Goal: Task Accomplishment & Management: Complete application form

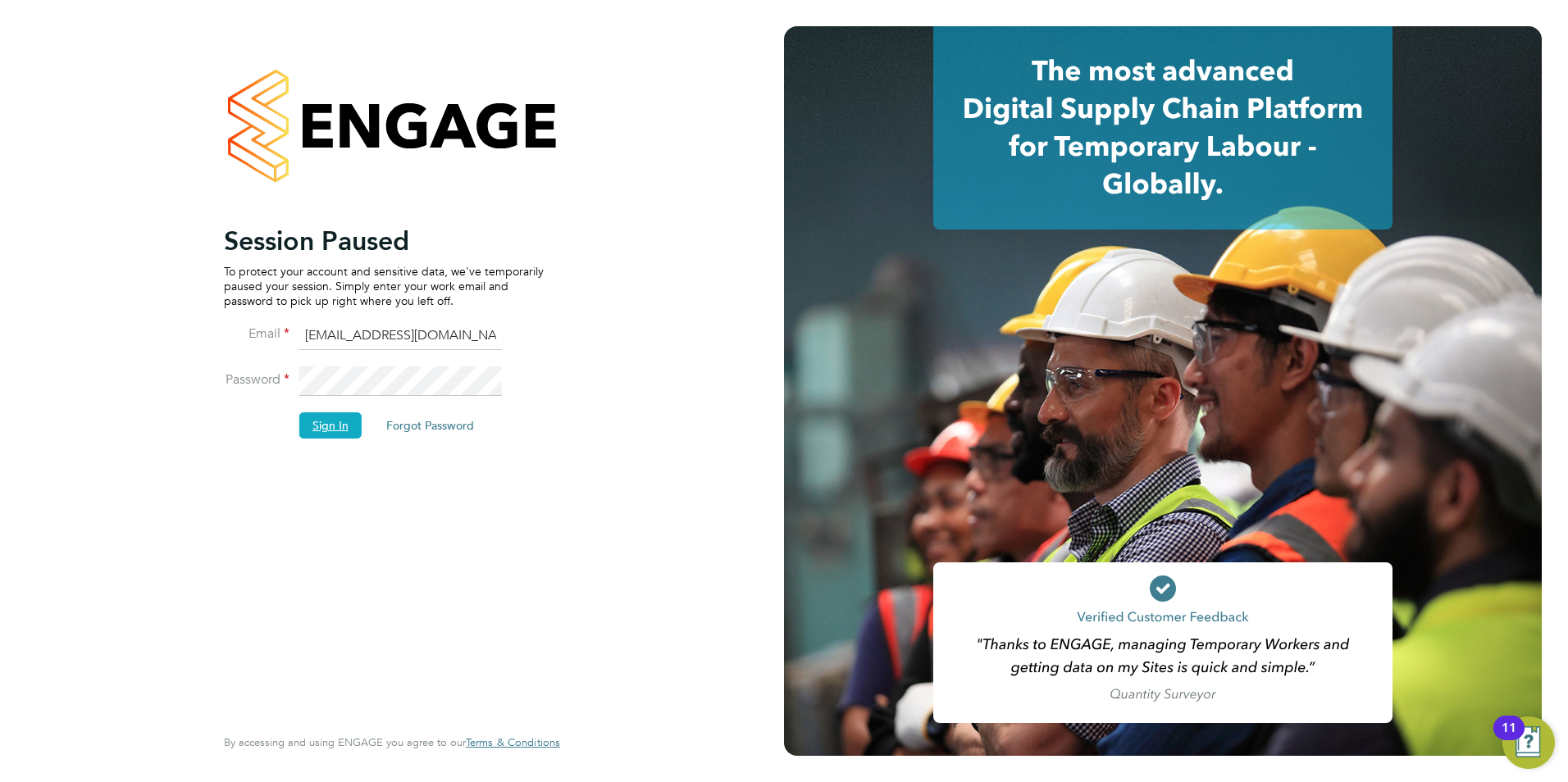
click at [344, 426] on button "Sign In" at bounding box center [331, 425] width 63 height 26
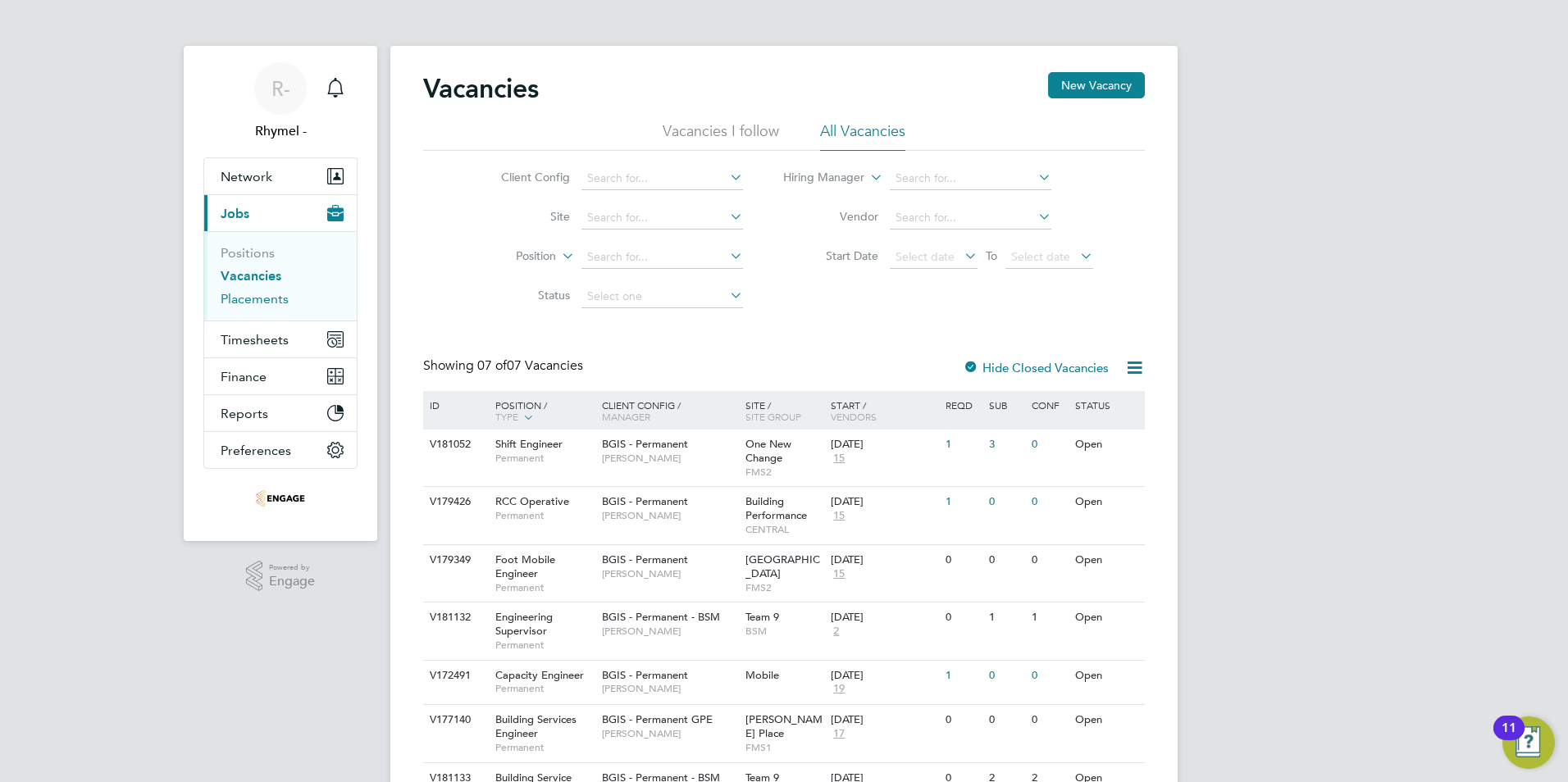
click at [234, 300] on link "Placements" at bounding box center [255, 299] width 68 height 15
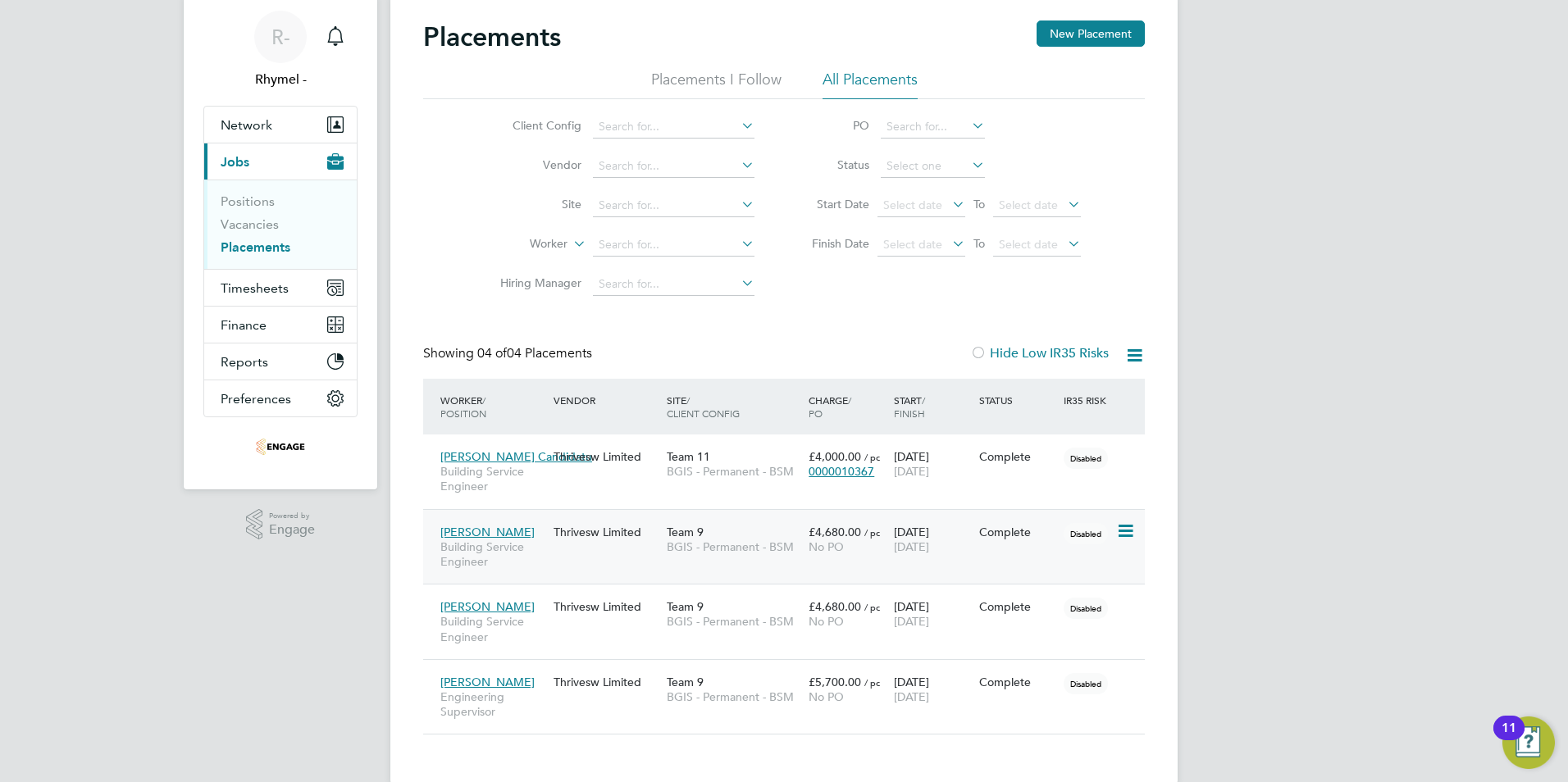
scroll to position [80, 0]
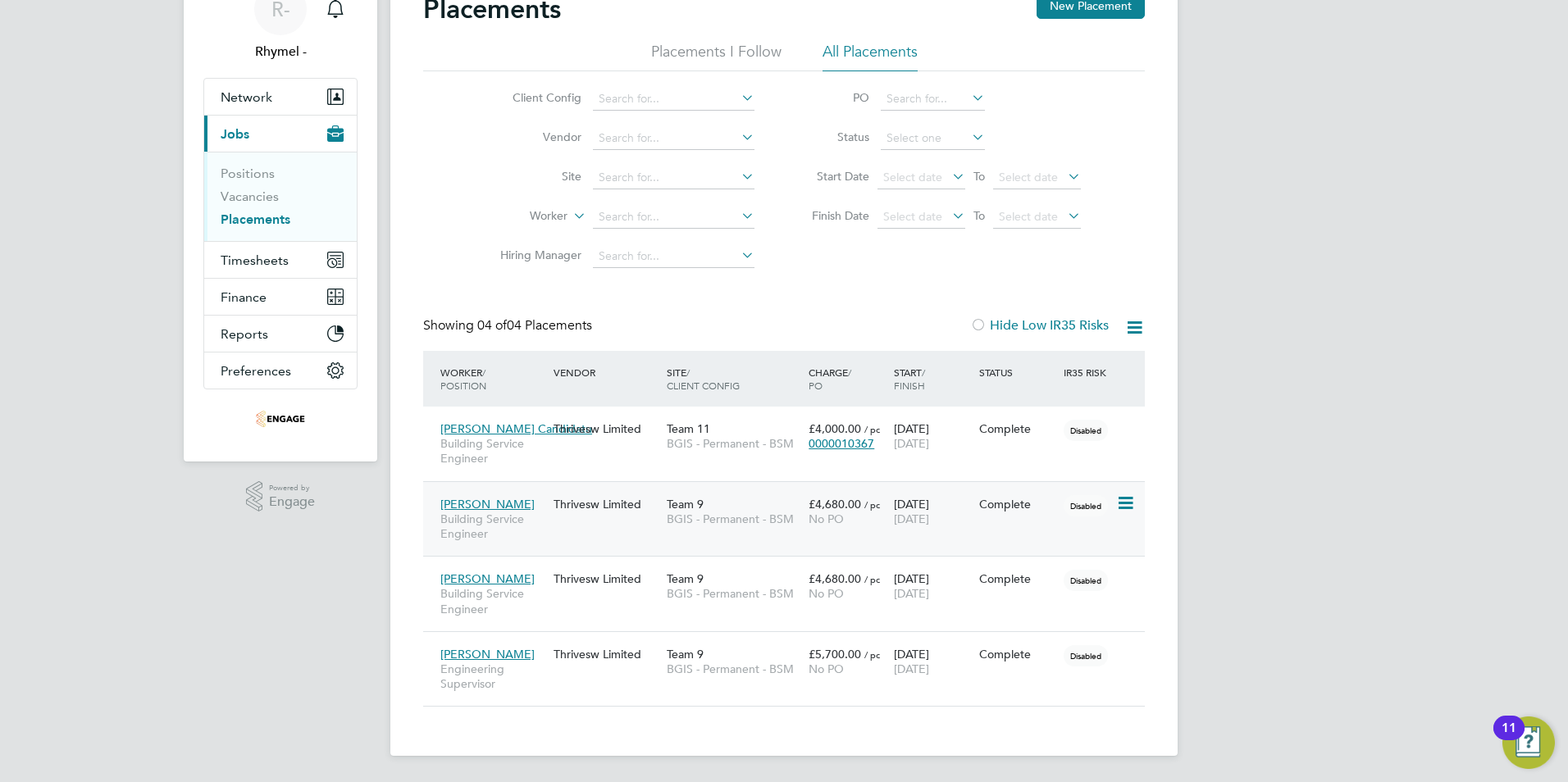
click at [459, 506] on span "Paul Tait" at bounding box center [487, 504] width 94 height 14
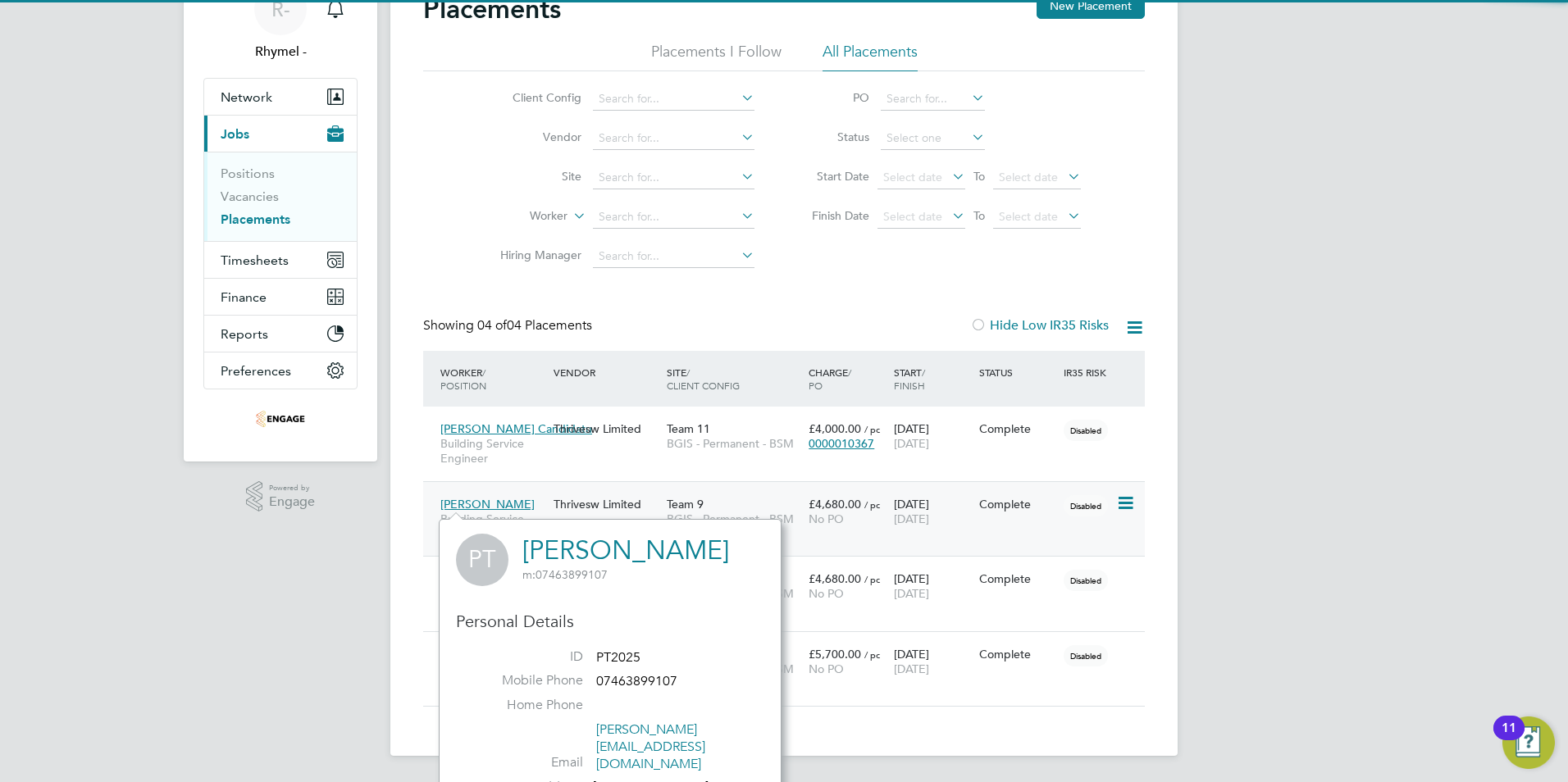
click at [467, 501] on span "Paul Tait" at bounding box center [487, 504] width 94 height 14
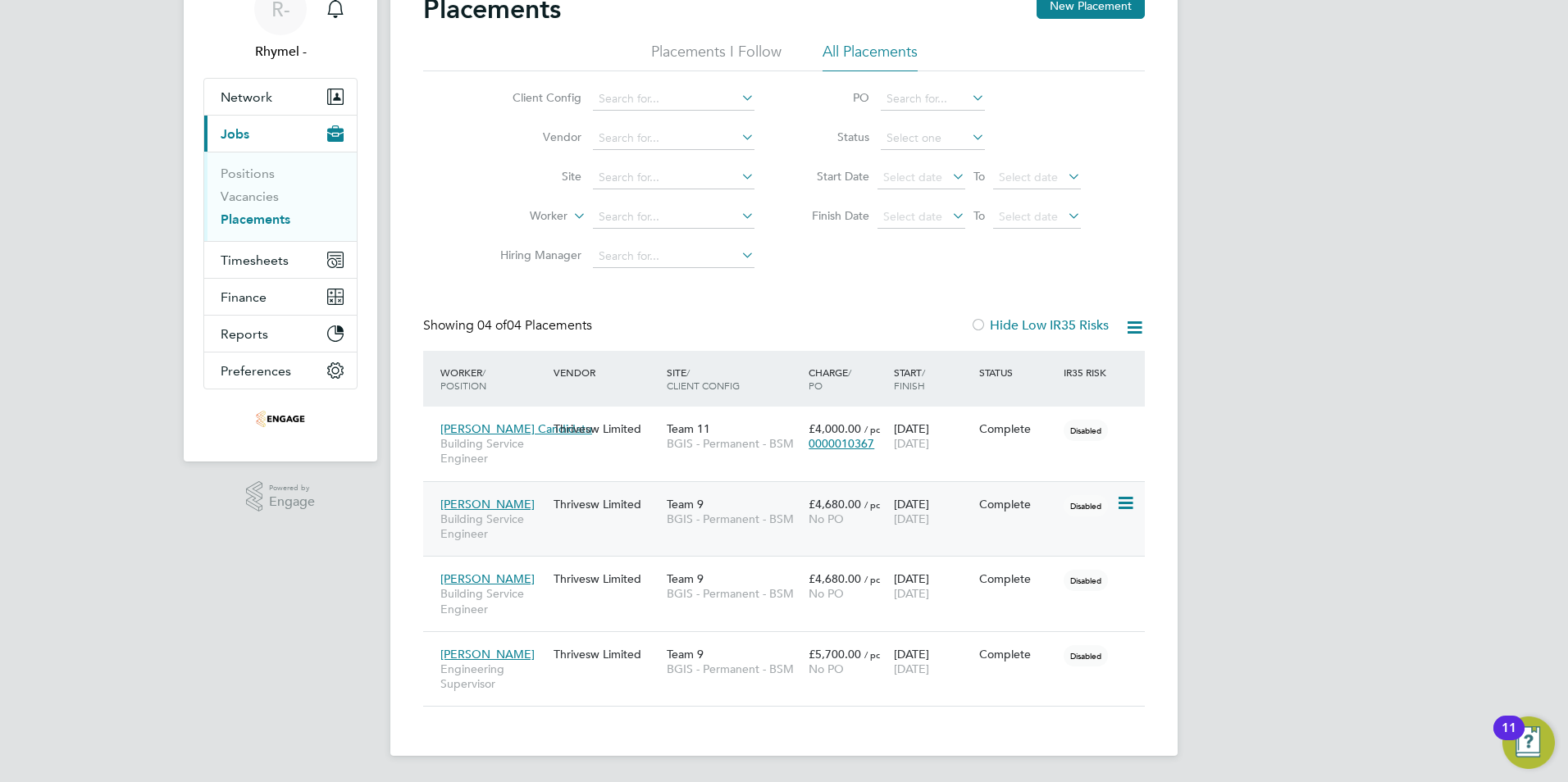
click at [1130, 504] on icon at bounding box center [1124, 503] width 16 height 19
click at [799, 598] on span "BGIS - Permanent - BSM" at bounding box center [734, 593] width 134 height 14
click at [262, 196] on link "Vacancies" at bounding box center [250, 196] width 58 height 15
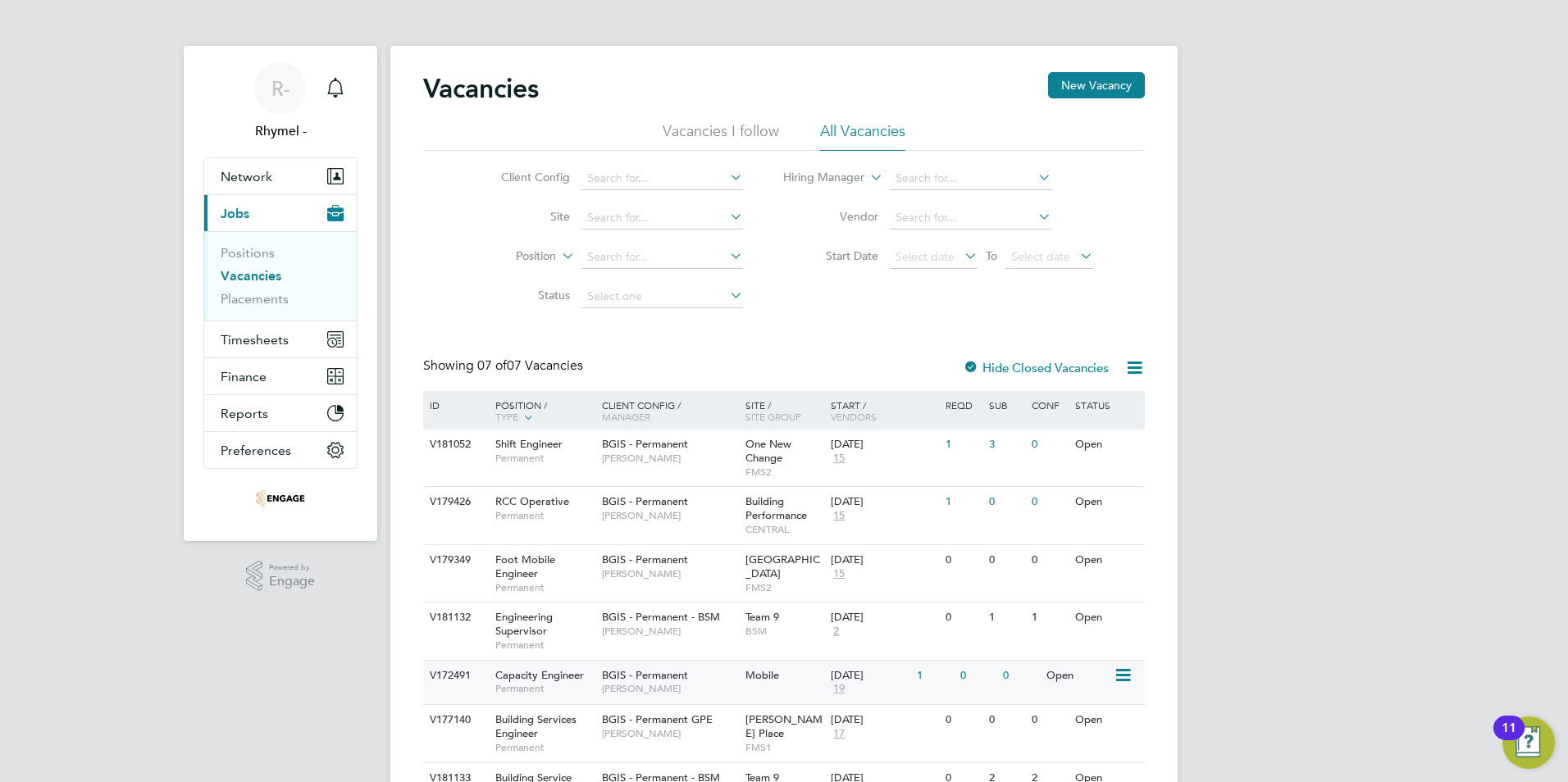
scroll to position [82, 0]
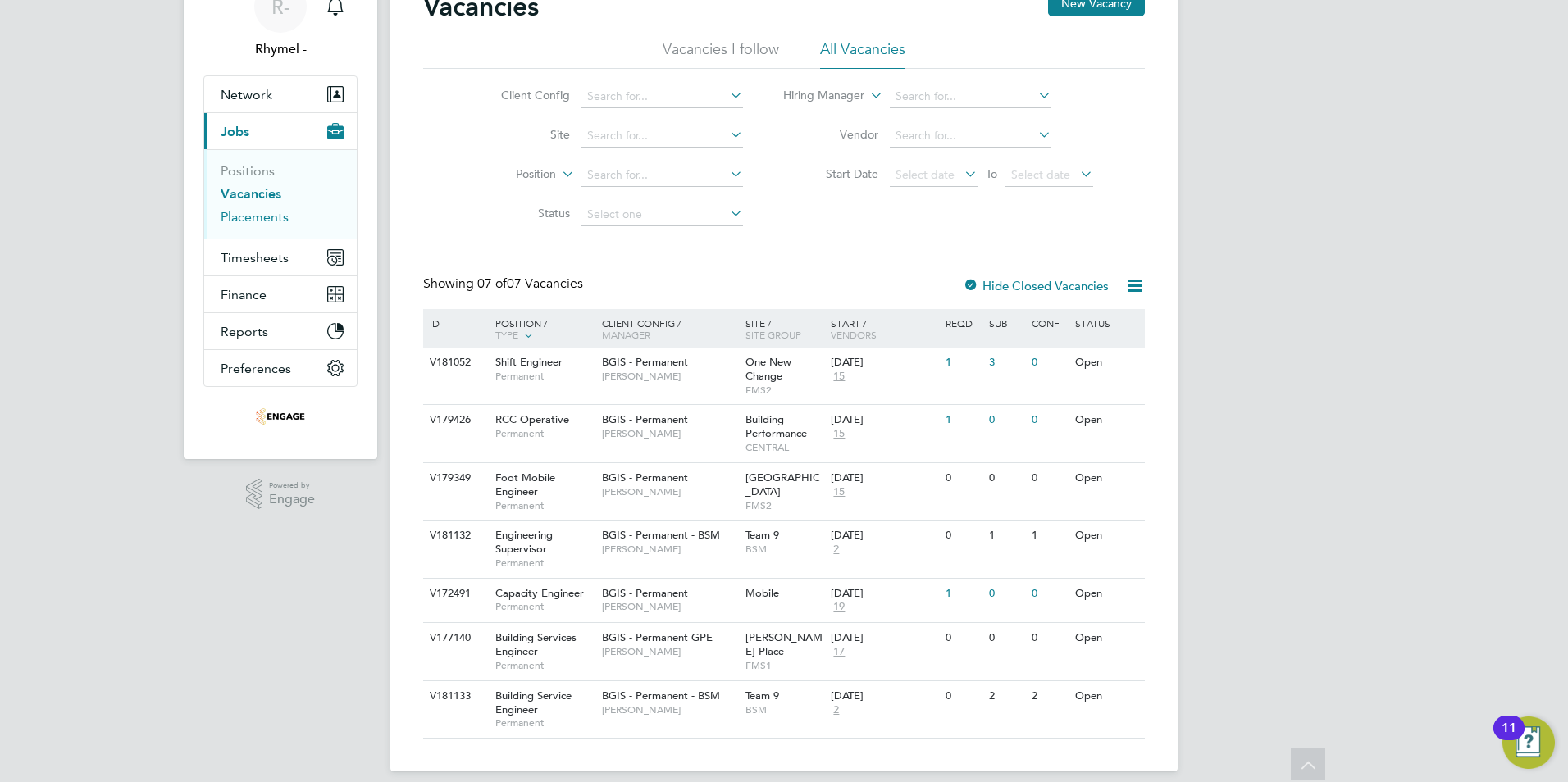
click at [253, 212] on link "Placements" at bounding box center [255, 217] width 68 height 15
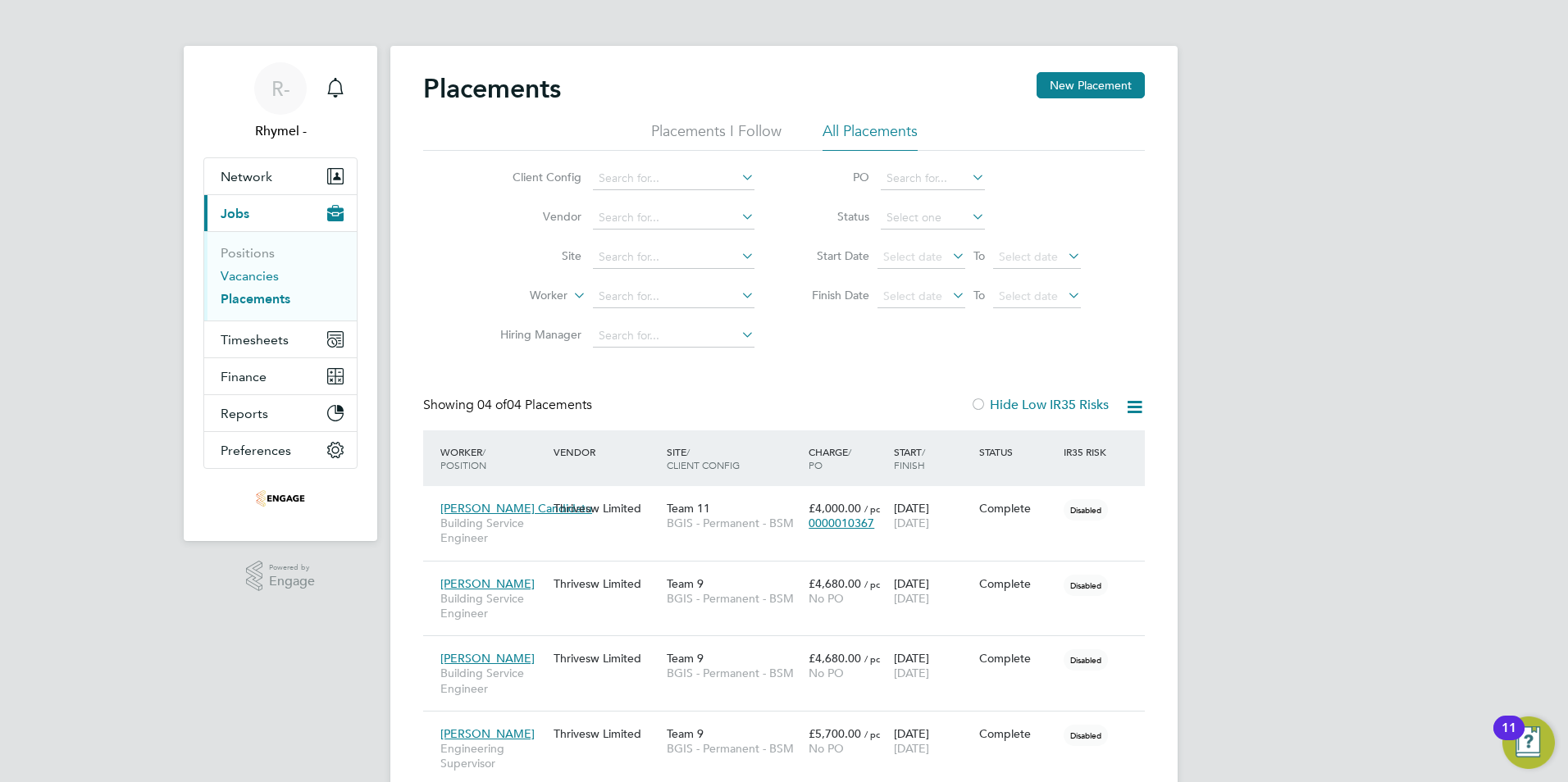
click at [246, 277] on link "Vacancies" at bounding box center [250, 276] width 58 height 15
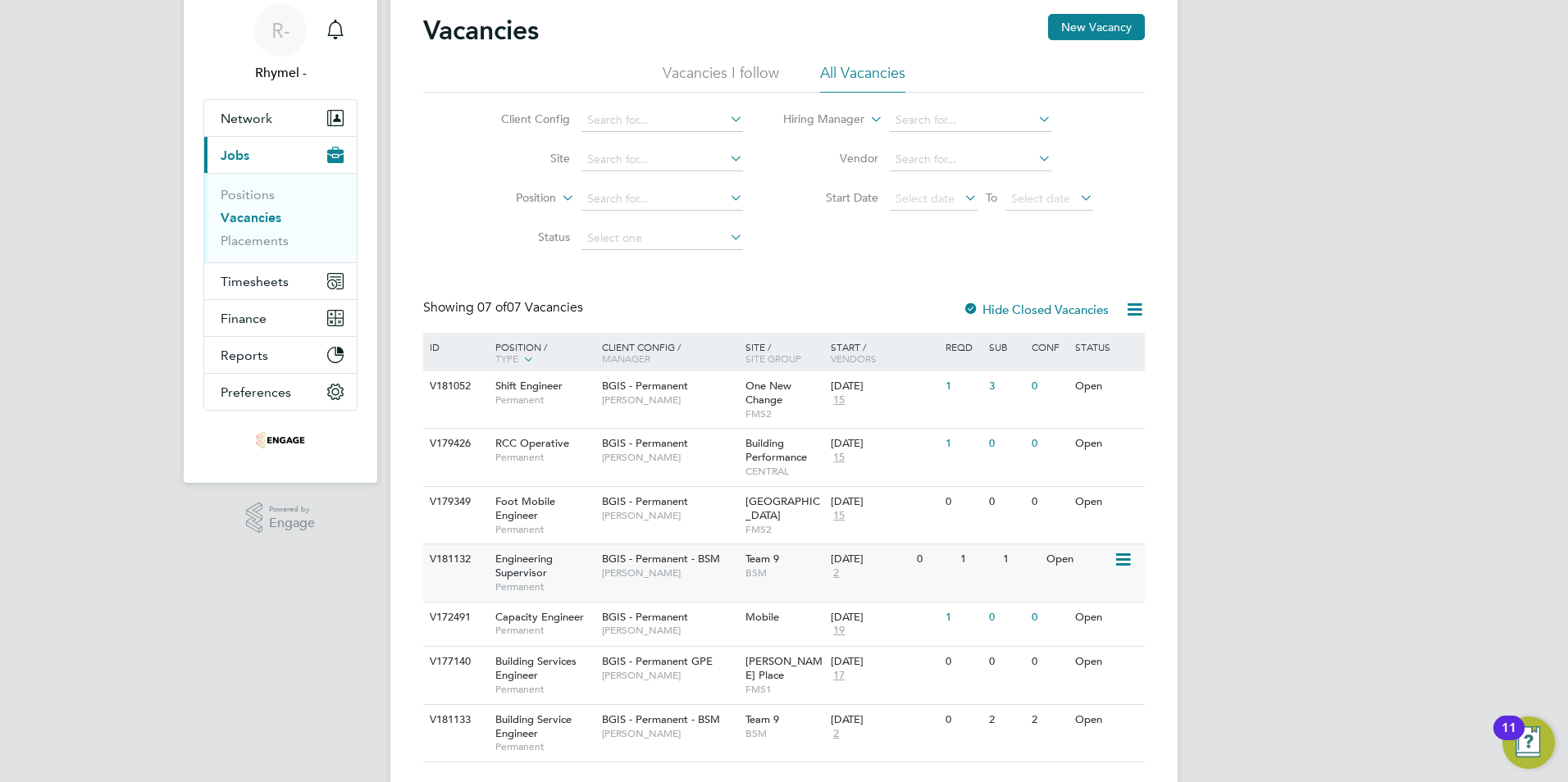
scroll to position [97, 0]
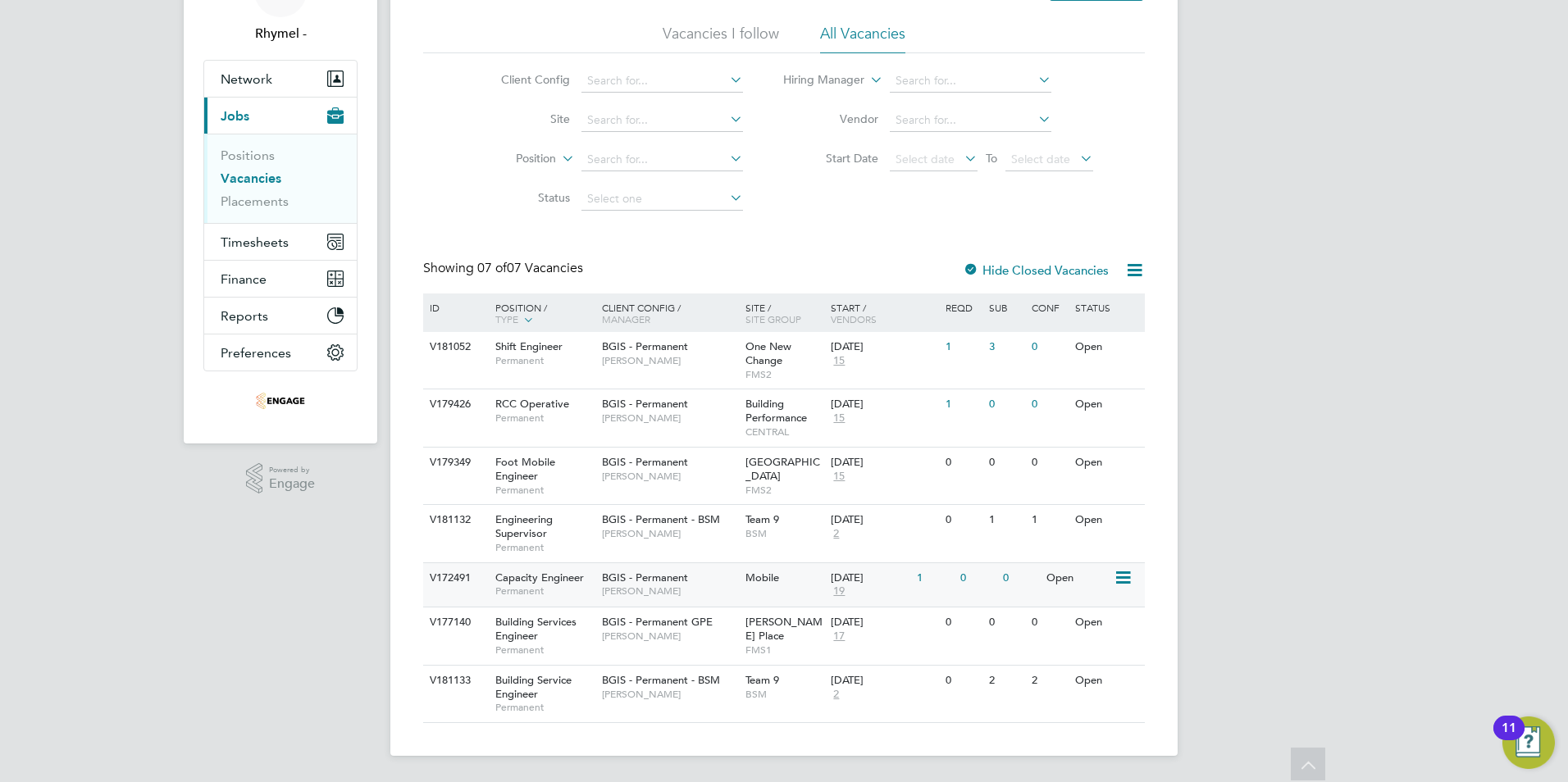
click at [513, 579] on span "Capacity Engineer" at bounding box center [539, 577] width 89 height 14
click at [526, 581] on span "Capacity Engineer" at bounding box center [539, 577] width 89 height 14
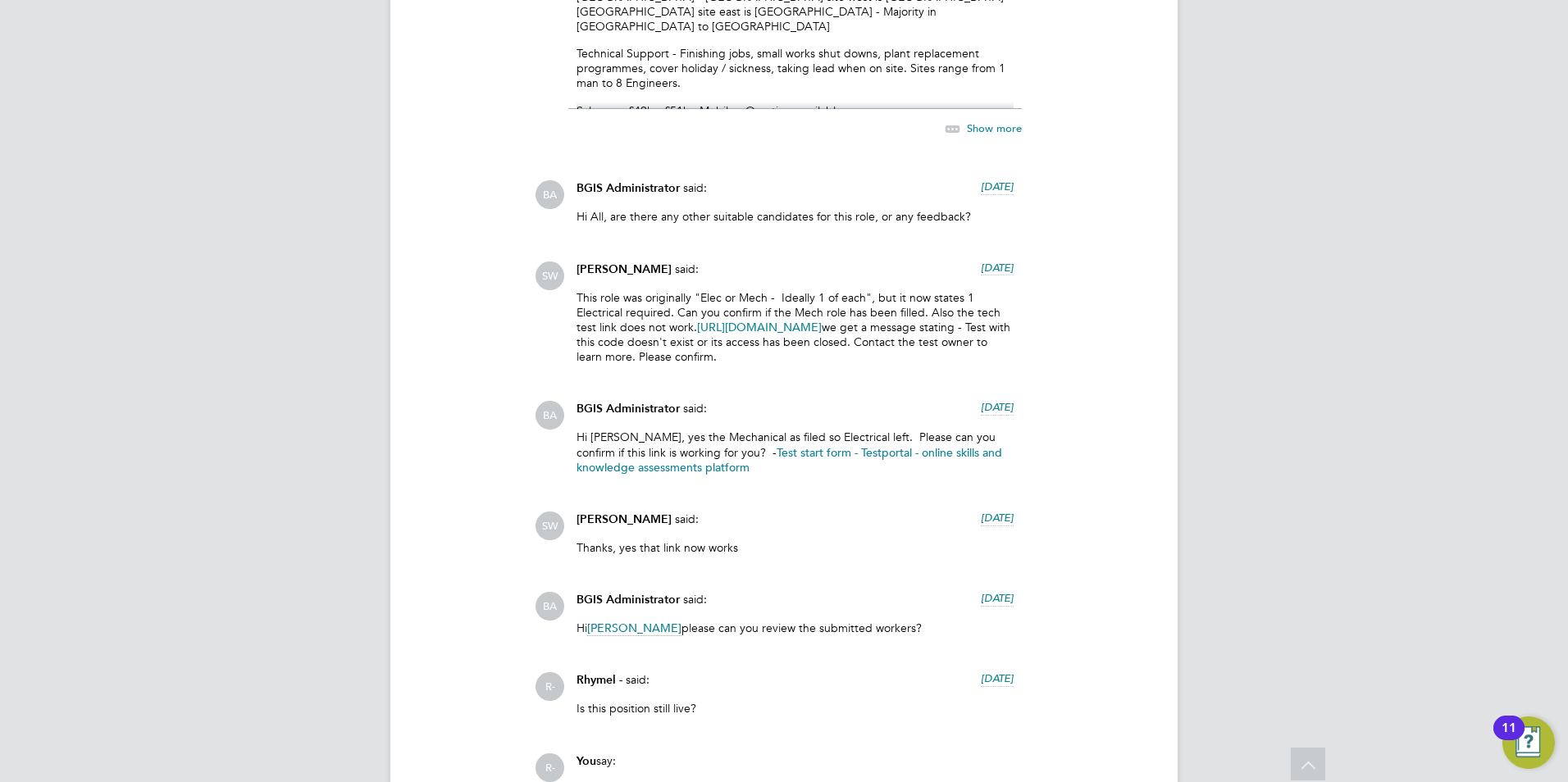
scroll to position [4736, 0]
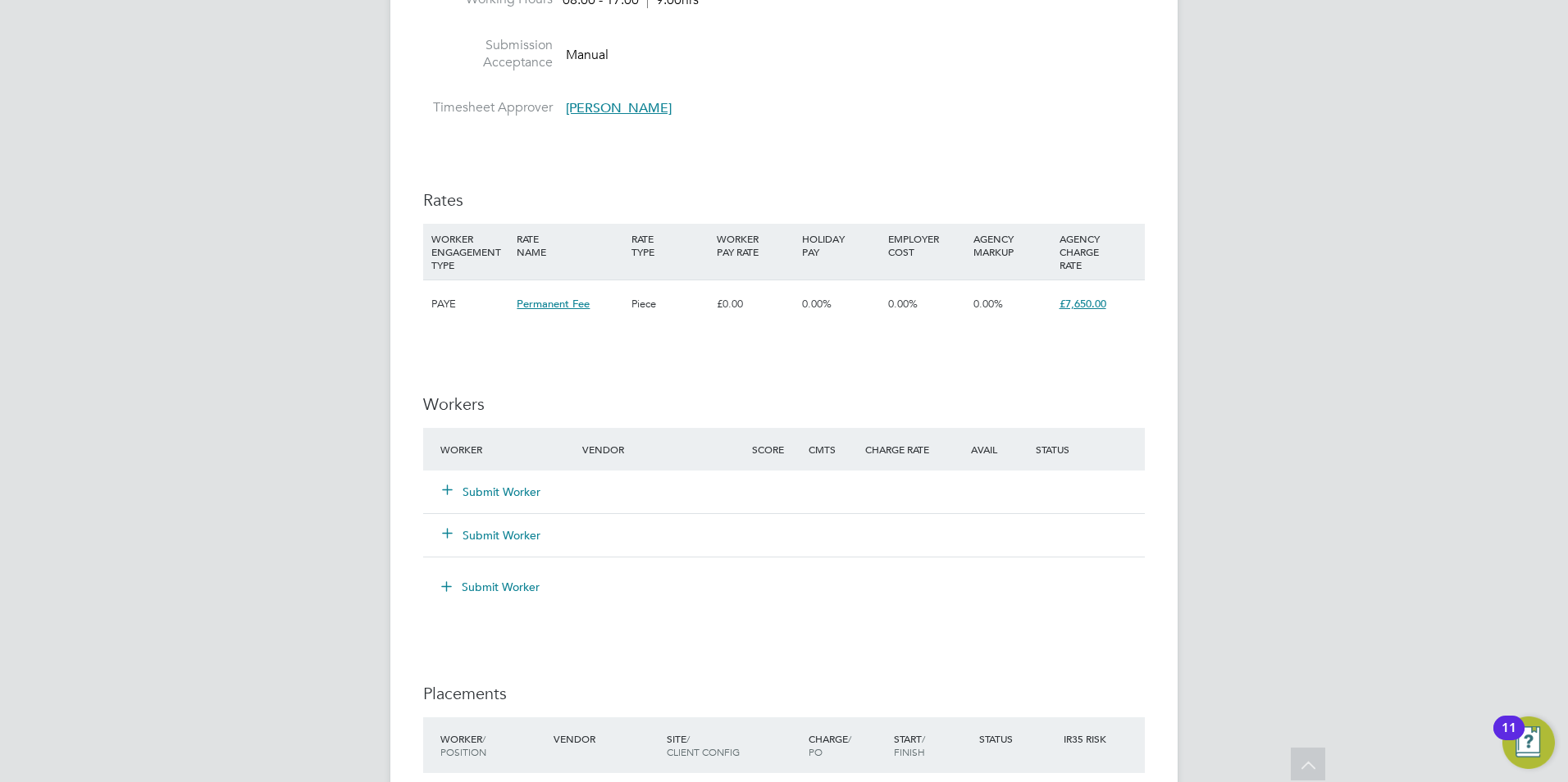
scroll to position [1893, 0]
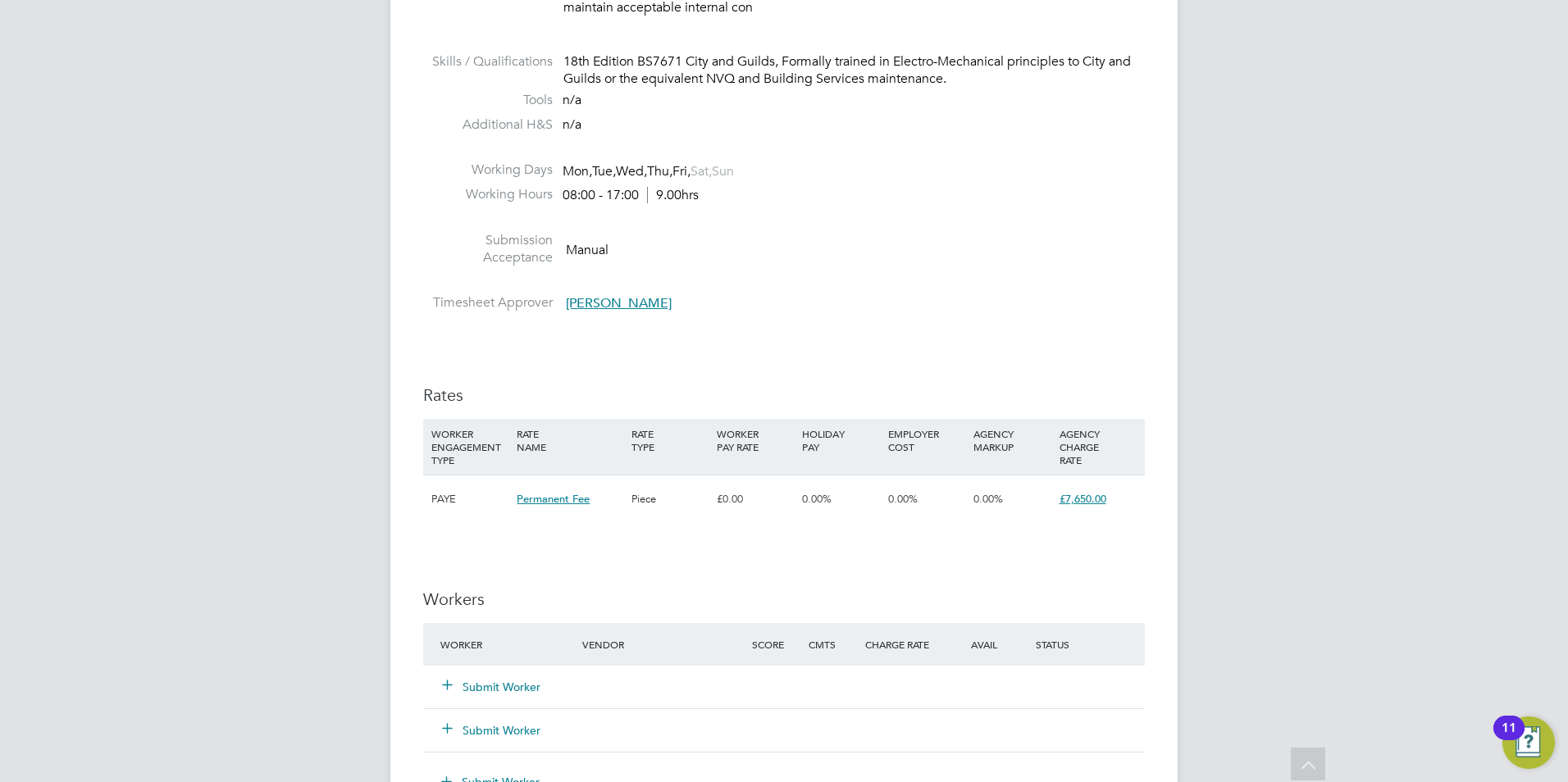
click at [501, 679] on button "Submit Worker" at bounding box center [492, 686] width 98 height 16
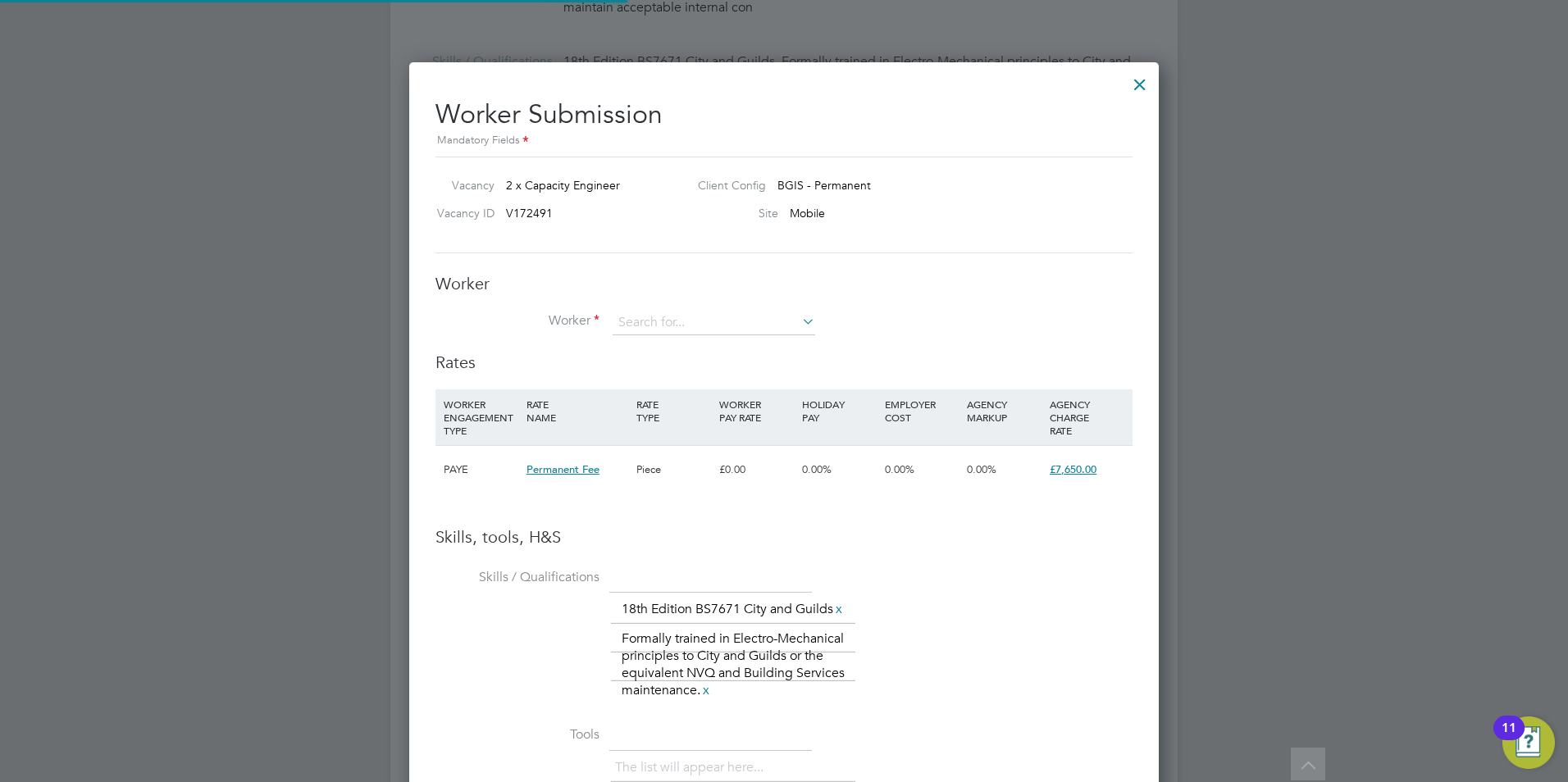
scroll to position [1130, 751]
click at [675, 327] on input at bounding box center [713, 322] width 202 height 25
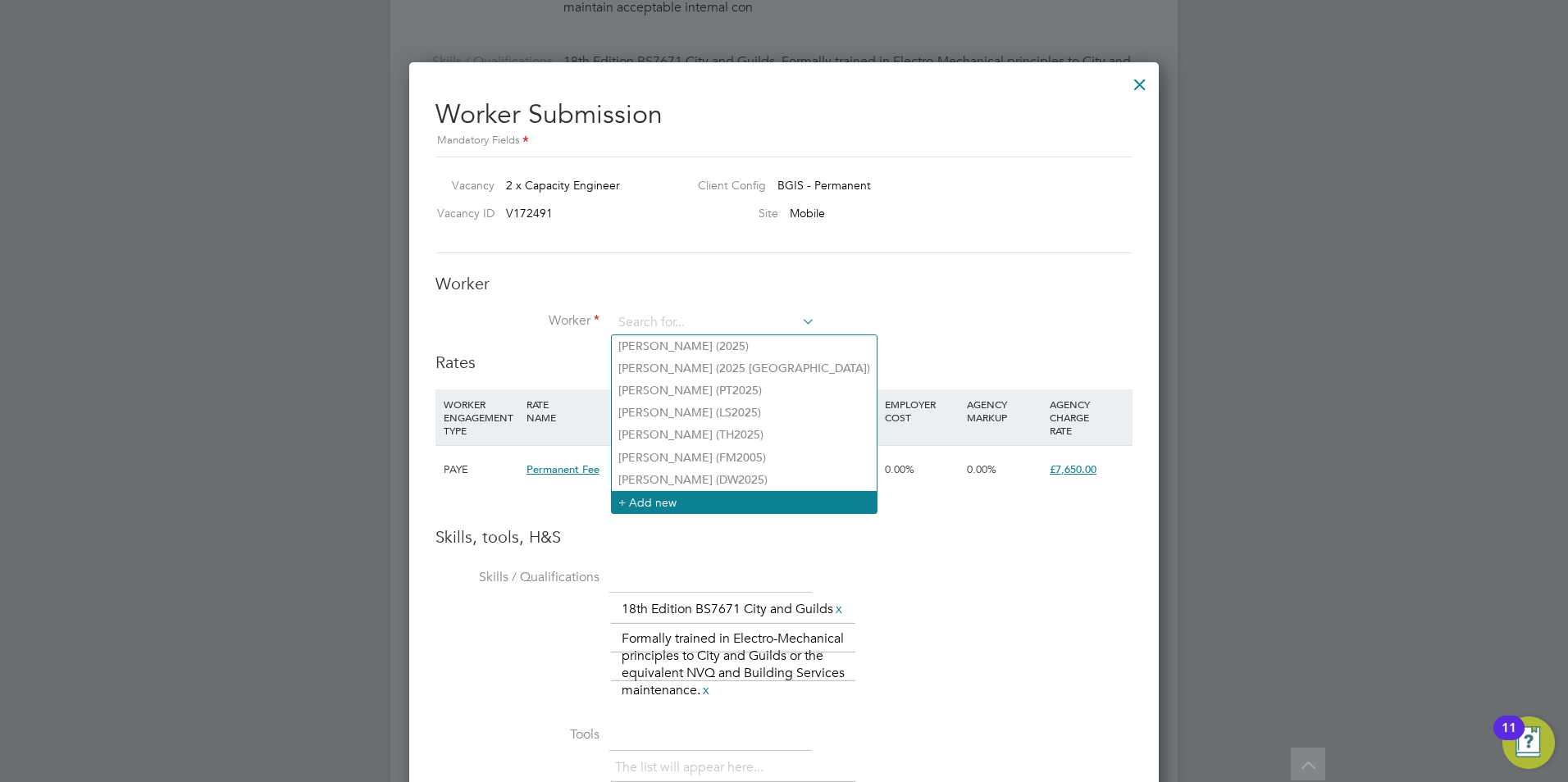
click at [648, 499] on li "+ Add new" at bounding box center [744, 502] width 265 height 22
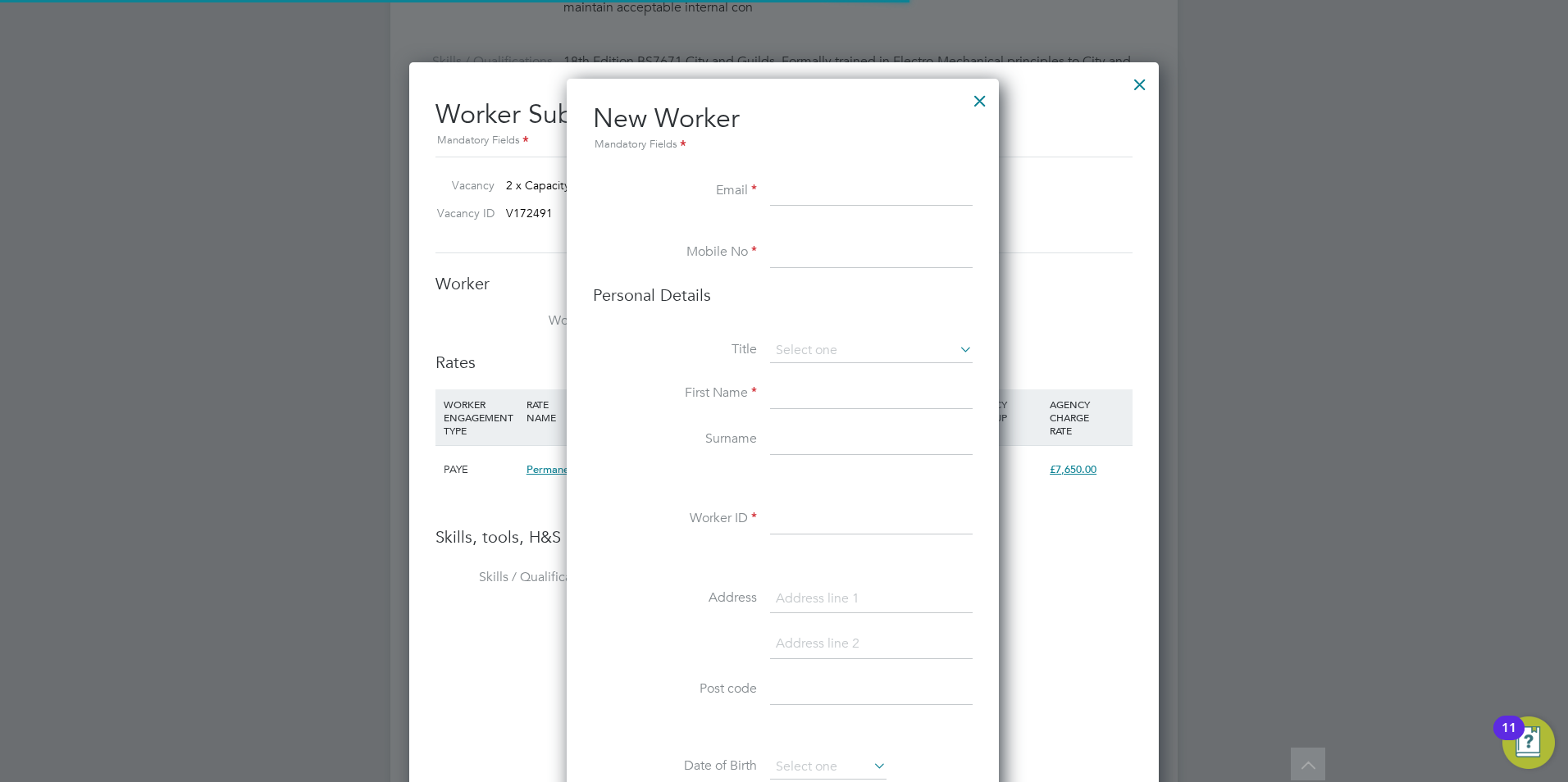
scroll to position [1388, 435]
click at [783, 196] on input at bounding box center [871, 191] width 202 height 30
paste input "haroon5890@hotmail.com"
type input "haroon5890@hotmail.com"
click at [858, 258] on input at bounding box center [871, 253] width 202 height 30
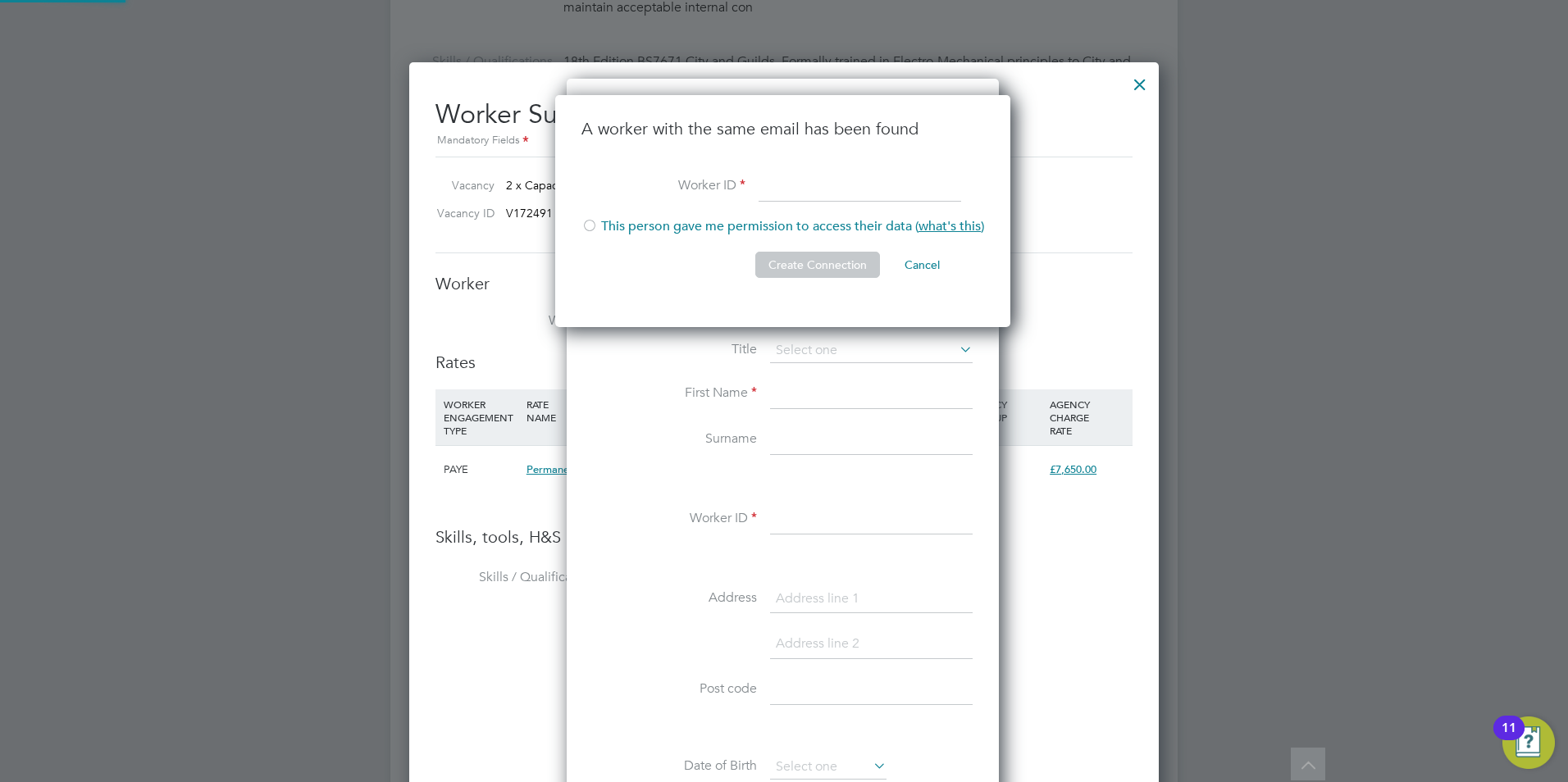
scroll to position [233, 458]
click at [861, 127] on h3 "A worker with the same email has been found" at bounding box center [783, 129] width 403 height 21
click at [924, 263] on button "Cancel" at bounding box center [922, 264] width 62 height 26
